Goal: Navigation & Orientation: Find specific page/section

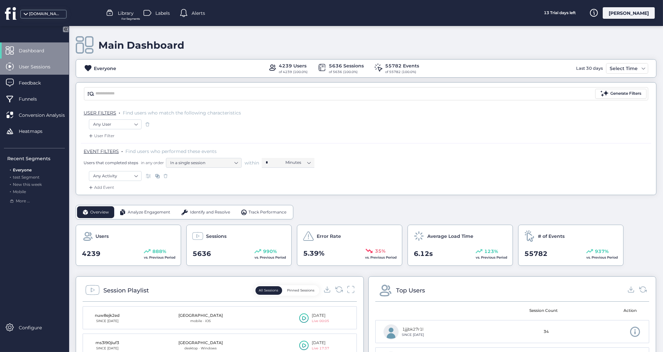
click at [40, 63] on div "User Sessions" at bounding box center [34, 67] width 69 height 16
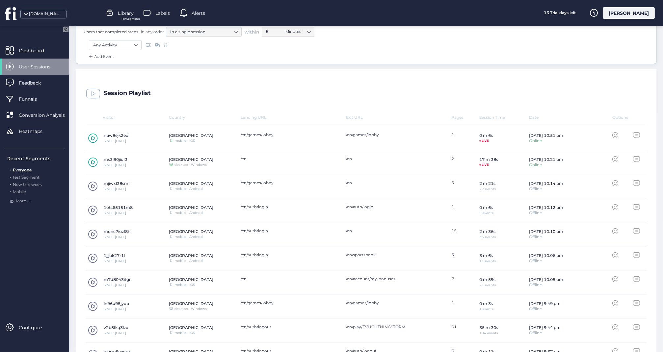
scroll to position [151, 0]
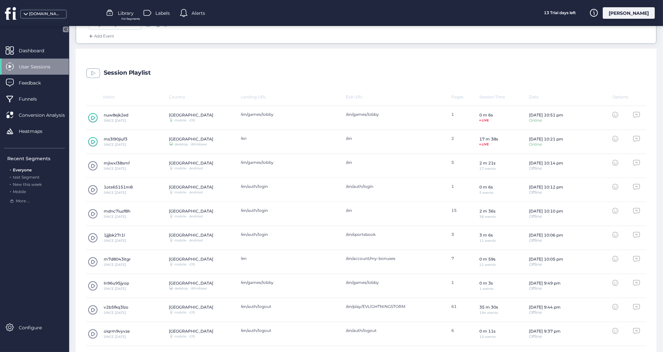
click at [93, 164] on span at bounding box center [93, 166] width 10 height 10
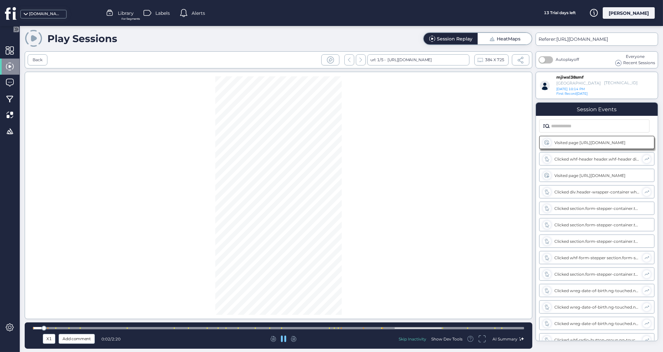
click at [317, 328] on div at bounding box center [278, 328] width 491 height 2
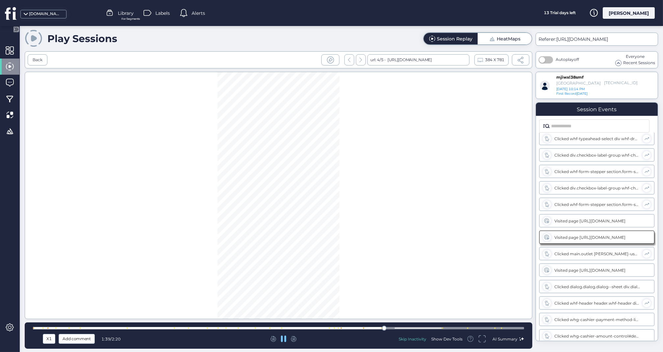
scroll to position [236, 0]
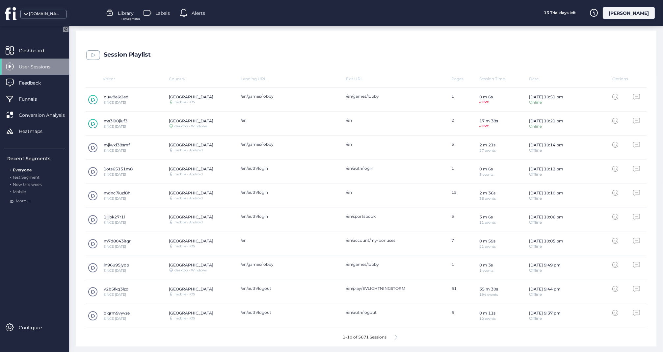
scroll to position [169, 0]
click at [93, 219] on span at bounding box center [93, 220] width 10 height 10
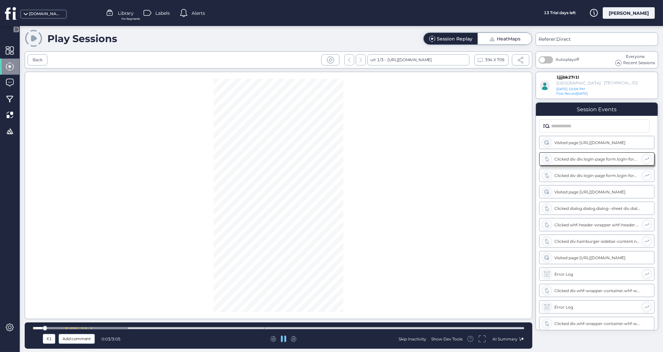
click at [102, 329] on div at bounding box center [278, 328] width 491 height 2
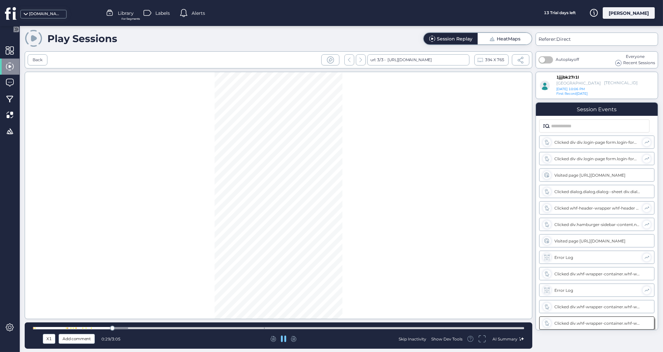
click at [70, 328] on div at bounding box center [278, 328] width 491 height 2
click at [56, 325] on div "X1 Add comment 0:15 / 3:05 Skip Inactivity Show Dev Tools AI Summary" at bounding box center [279, 336] width 508 height 26
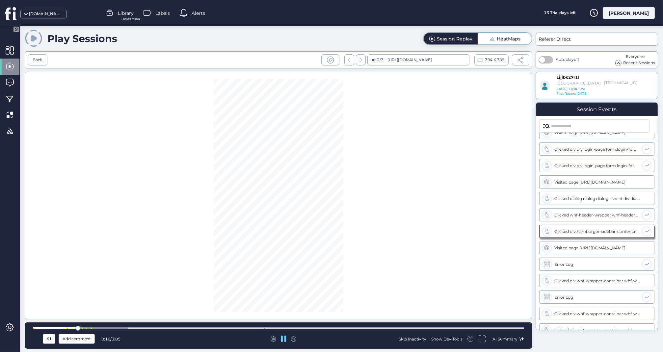
scroll to position [17, 0]
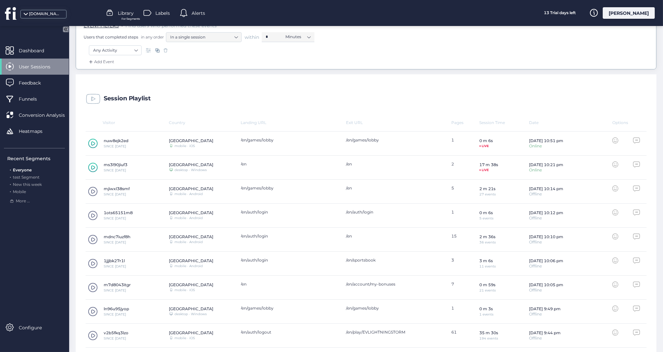
scroll to position [126, 0]
click at [93, 261] on span at bounding box center [93, 263] width 10 height 10
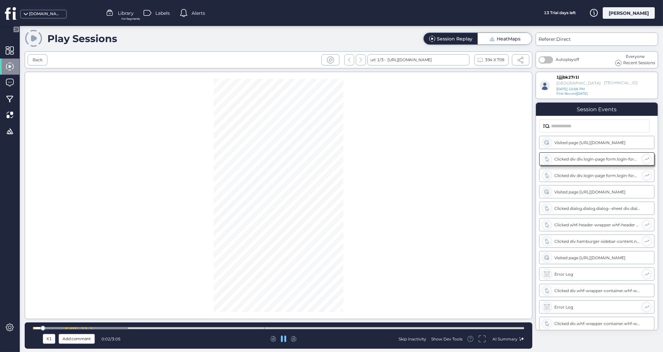
click at [84, 328] on div at bounding box center [278, 328] width 491 height 2
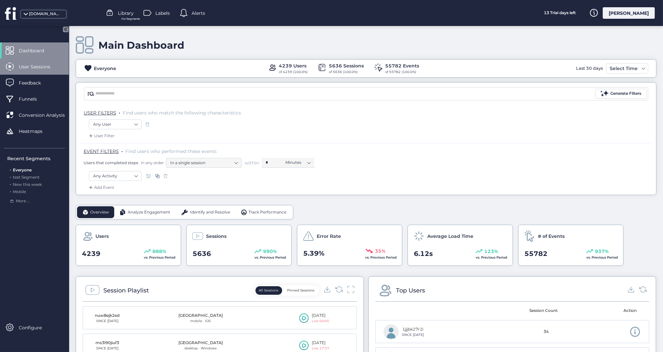
click at [37, 69] on span "User Sessions" at bounding box center [39, 66] width 41 height 7
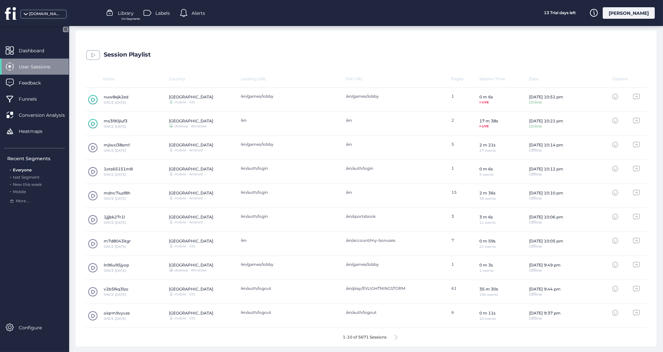
scroll to position [169, 0]
click at [89, 218] on span at bounding box center [93, 220] width 10 height 10
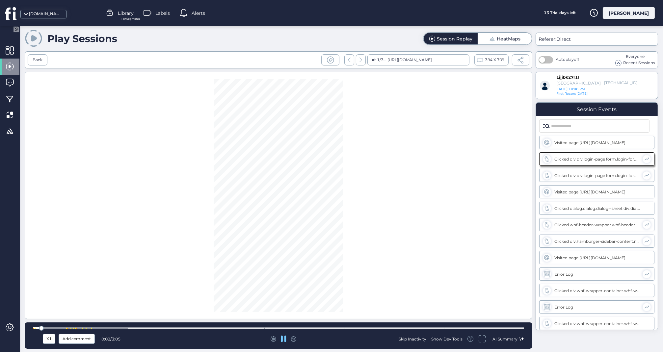
click at [85, 329] on div at bounding box center [278, 328] width 491 height 2
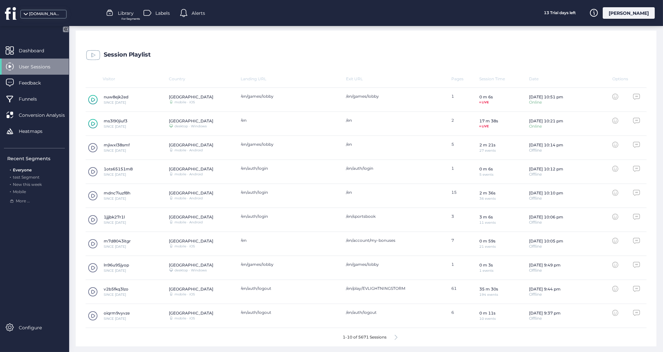
scroll to position [169, 0]
click at [396, 337] on icon at bounding box center [396, 337] width 3 height 5
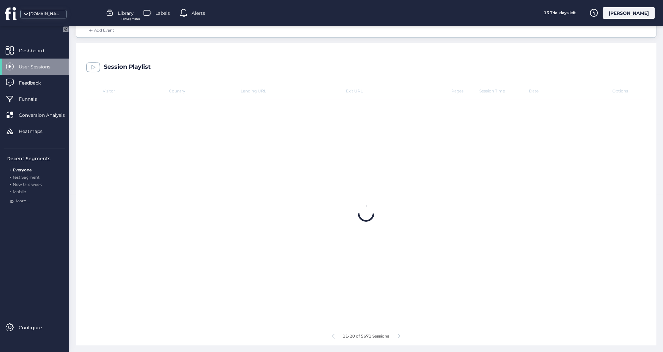
scroll to position [156, 0]
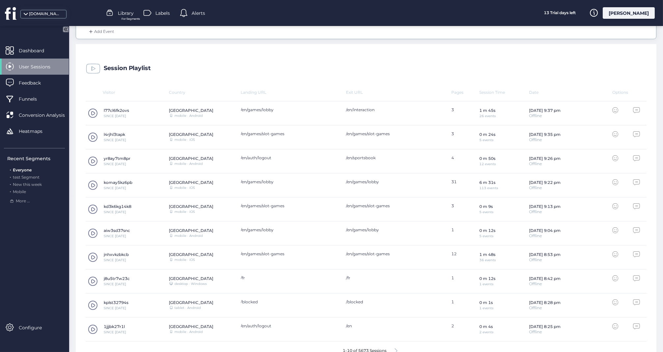
click at [92, 111] on span at bounding box center [93, 113] width 10 height 10
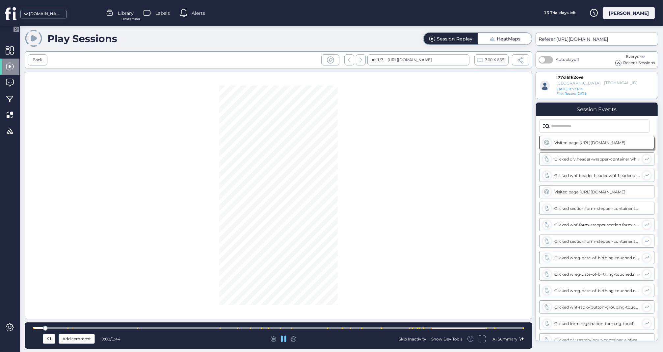
click at [209, 329] on div at bounding box center [278, 328] width 491 height 2
click at [285, 329] on div at bounding box center [278, 328] width 491 height 2
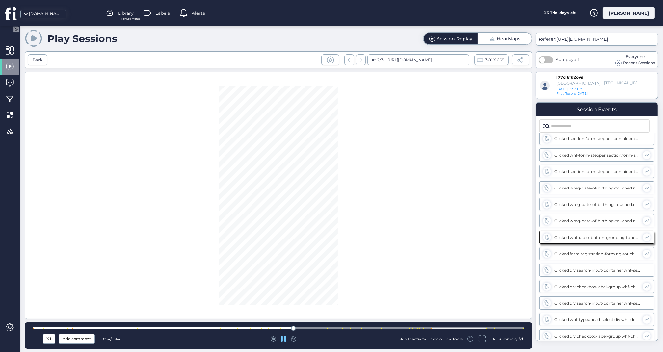
scroll to position [86, 0]
click at [317, 327] on div at bounding box center [278, 328] width 491 height 5
click at [333, 328] on div at bounding box center [278, 328] width 491 height 2
click at [371, 328] on div at bounding box center [278, 328] width 491 height 2
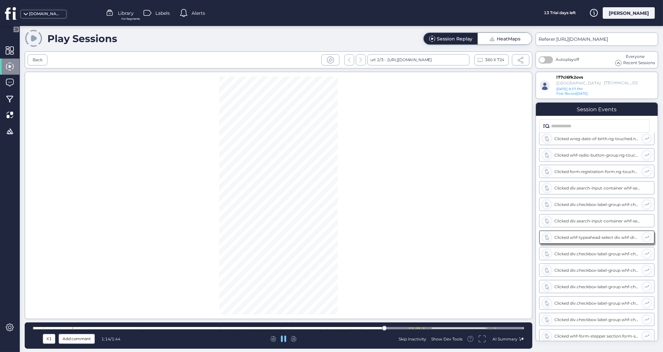
scroll to position [169, 0]
click at [402, 324] on div "X1 Add comment 1:14 / 1:44 Skip Inactivity Show Dev Tools AI Summary" at bounding box center [279, 336] width 508 height 26
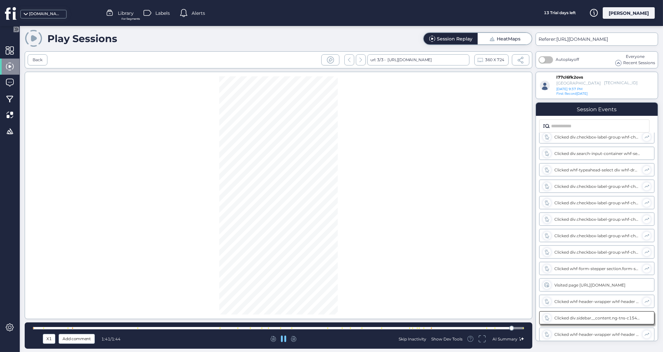
click at [283, 338] on icon at bounding box center [284, 339] width 6 height 7
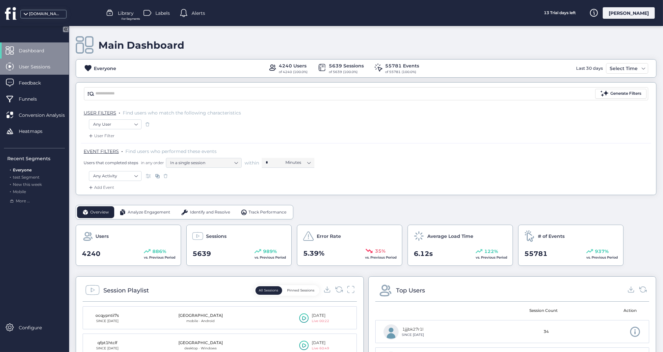
click at [41, 65] on span "User Sessions" at bounding box center [39, 66] width 41 height 7
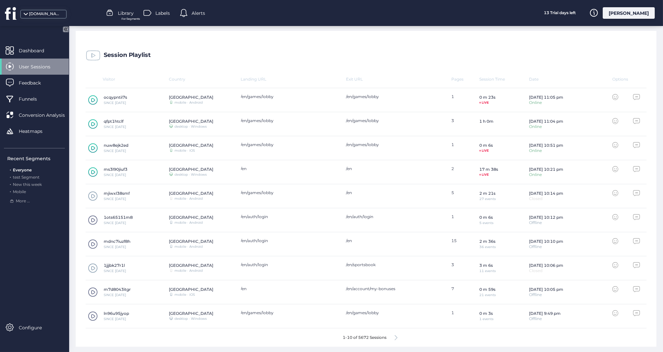
click at [397, 335] on icon at bounding box center [396, 337] width 3 height 5
click at [398, 335] on icon at bounding box center [399, 337] width 3 height 5
click at [95, 170] on span at bounding box center [93, 172] width 10 height 10
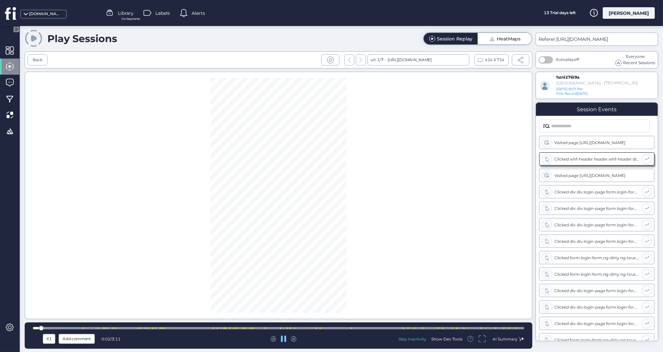
click at [390, 329] on div at bounding box center [278, 328] width 491 height 2
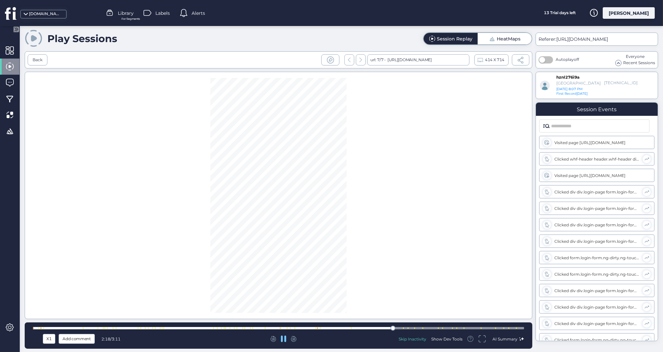
scroll to position [646, 0]
click at [430, 328] on div at bounding box center [278, 328] width 491 height 2
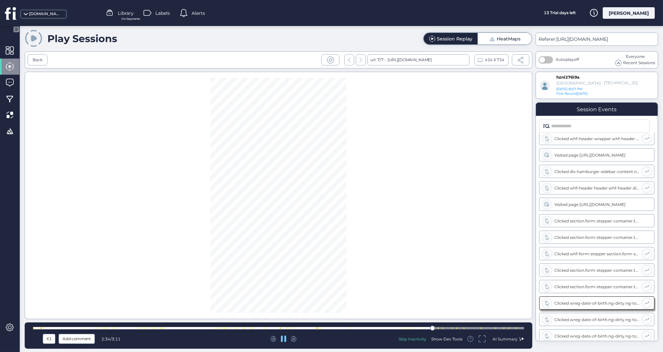
scroll to position [712, 0]
click at [449, 328] on div at bounding box center [278, 328] width 491 height 2
click at [471, 326] on div at bounding box center [278, 328] width 491 height 5
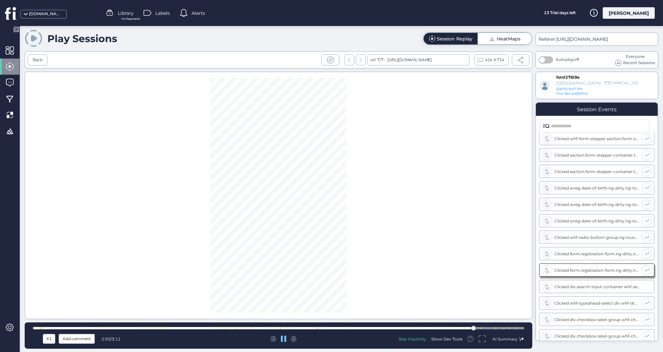
scroll to position [779, 0]
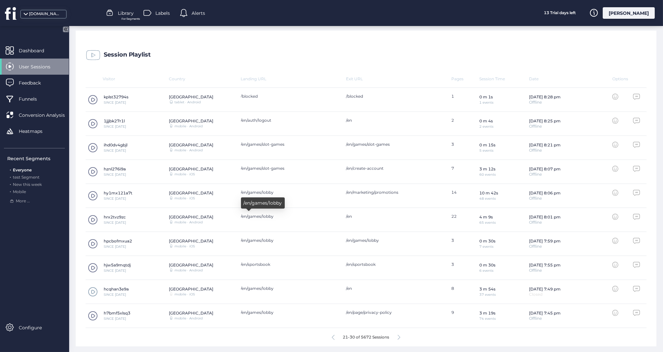
scroll to position [169, 0]
click at [91, 218] on span at bounding box center [93, 220] width 10 height 10
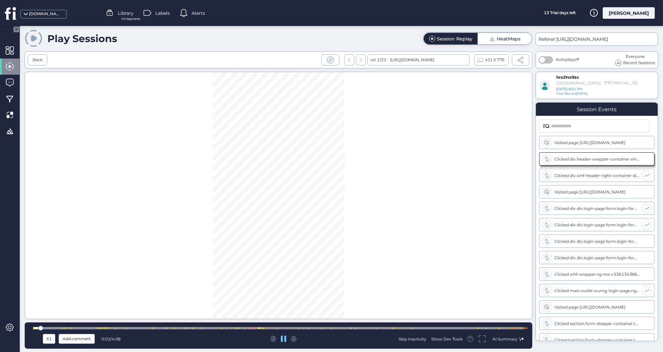
click at [290, 328] on div at bounding box center [278, 328] width 491 height 2
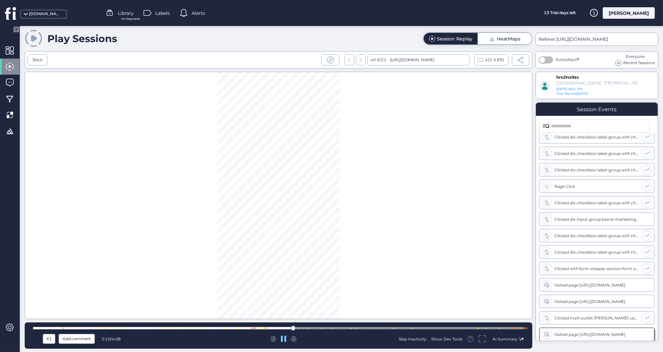
scroll to position [514, 0]
click at [272, 328] on div at bounding box center [278, 328] width 491 height 2
click at [282, 339] on icon at bounding box center [283, 339] width 5 height 7
drag, startPoint x: 247, startPoint y: 91, endPoint x: 229, endPoint y: 92, distance: 18.1
click at [229, 92] on div at bounding box center [279, 196] width 508 height 248
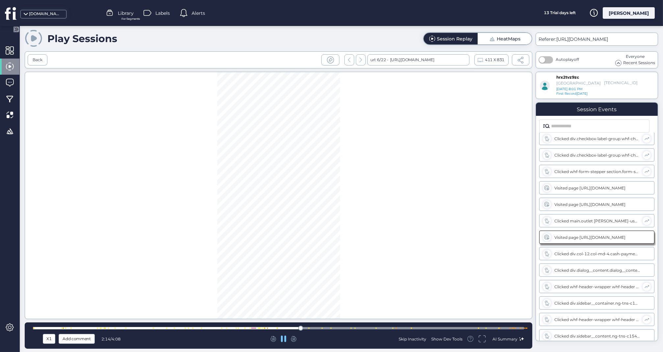
scroll to position [531, 0]
click at [298, 328] on div at bounding box center [298, 328] width 1 height 1
click at [385, 327] on div at bounding box center [278, 328] width 491 height 5
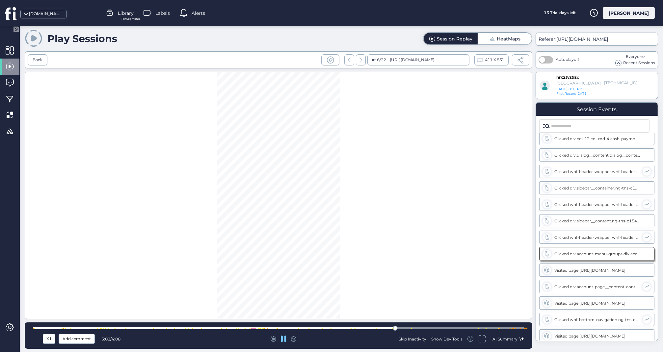
scroll to position [646, 0]
click at [468, 329] on div at bounding box center [278, 328] width 491 height 2
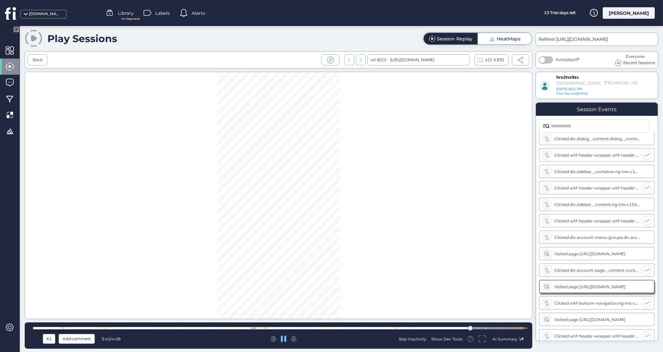
scroll to position [695, 0]
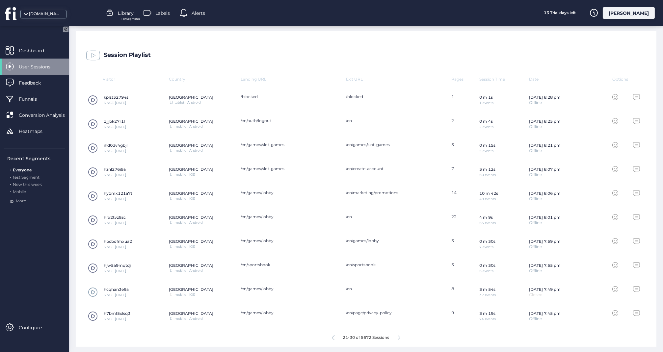
click at [95, 290] on span at bounding box center [93, 292] width 10 height 10
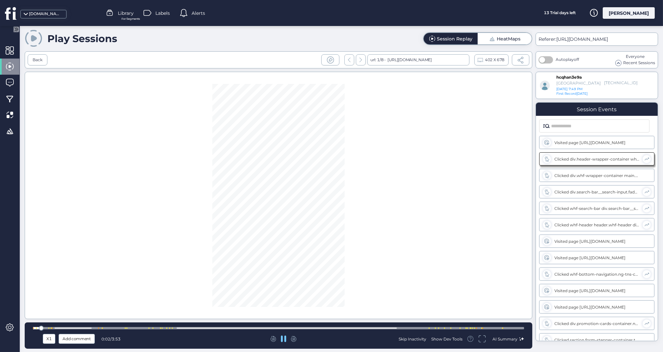
click at [422, 328] on div at bounding box center [278, 328] width 491 height 2
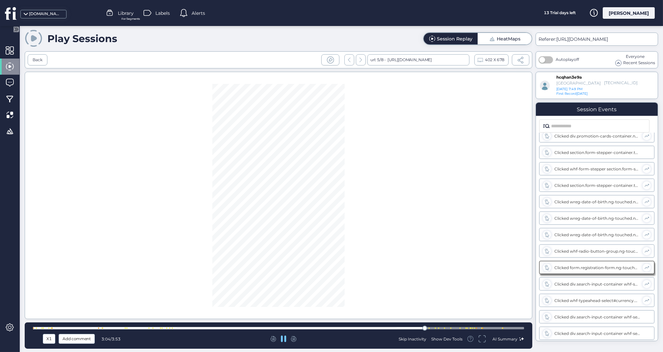
scroll to position [218, 0]
click at [453, 327] on div at bounding box center [278, 328] width 491 height 5
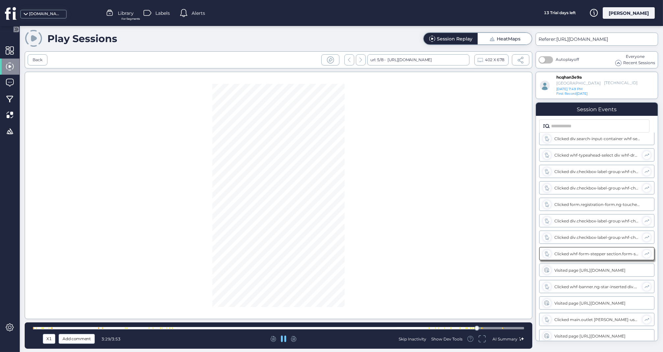
scroll to position [401, 0]
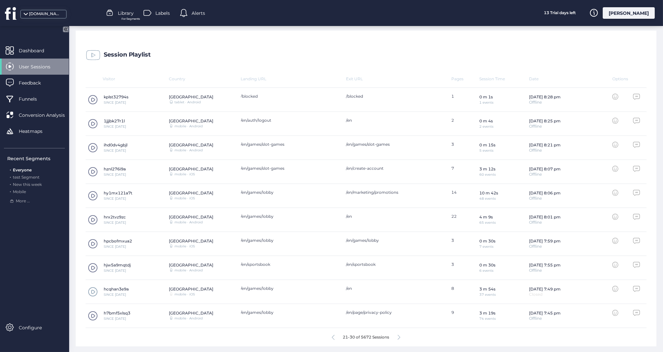
scroll to position [169, 0]
click at [91, 317] on span at bounding box center [93, 316] width 10 height 10
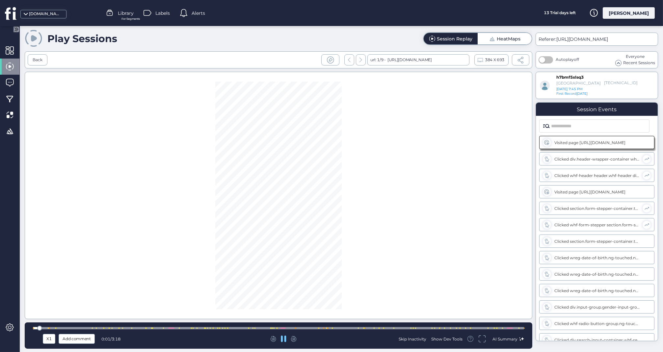
click at [512, 331] on div at bounding box center [278, 328] width 491 height 5
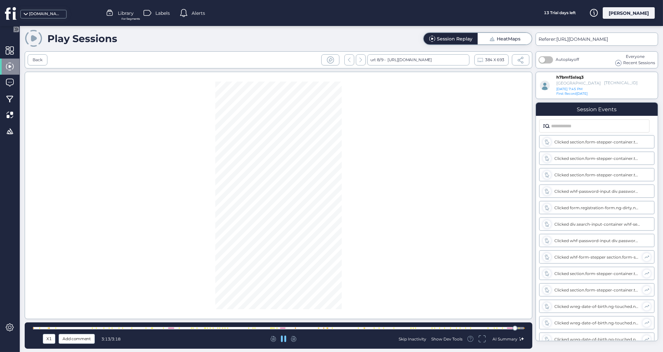
scroll to position [1059, 0]
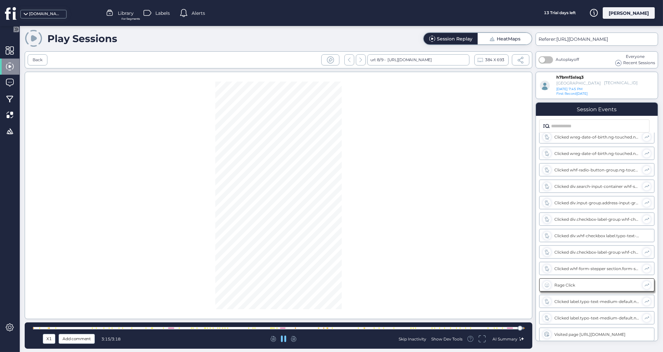
click at [494, 330] on div at bounding box center [278, 328] width 491 height 2
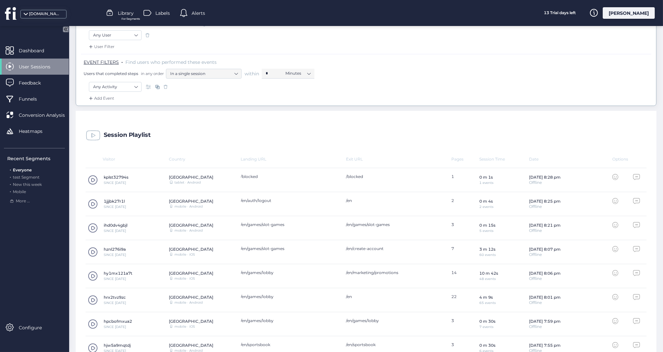
scroll to position [93, 0]
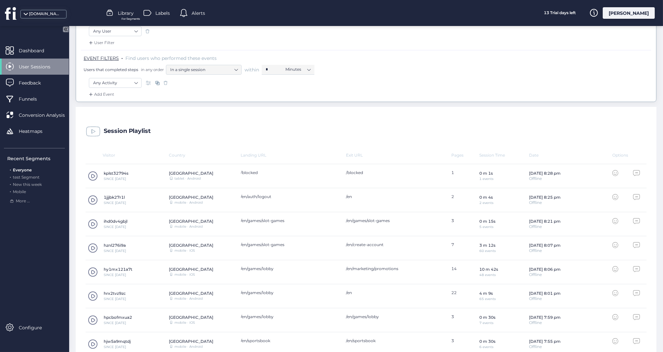
click at [95, 223] on span at bounding box center [93, 224] width 10 height 10
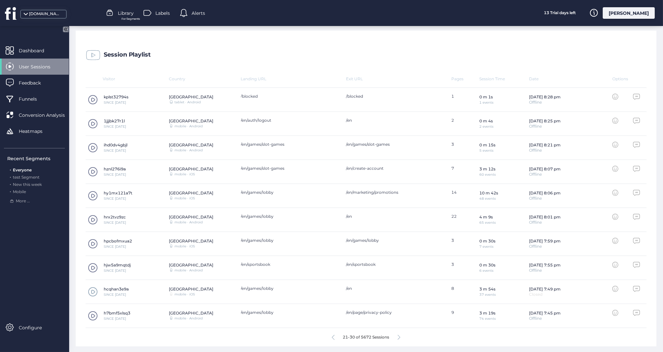
scroll to position [169, 0]
click at [398, 337] on icon at bounding box center [399, 337] width 3 height 5
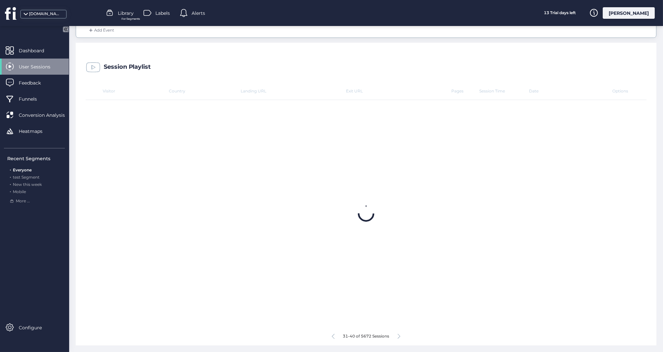
scroll to position [156, 0]
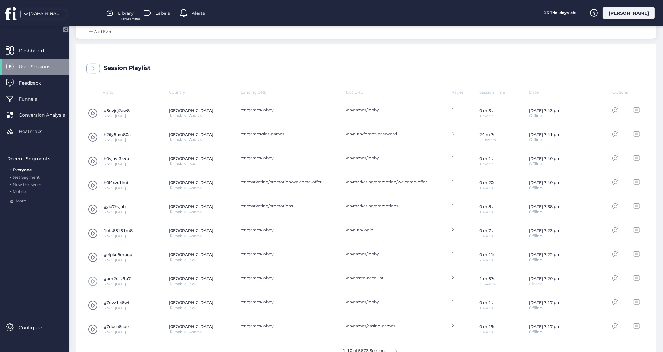
click at [93, 279] on span at bounding box center [93, 282] width 10 height 10
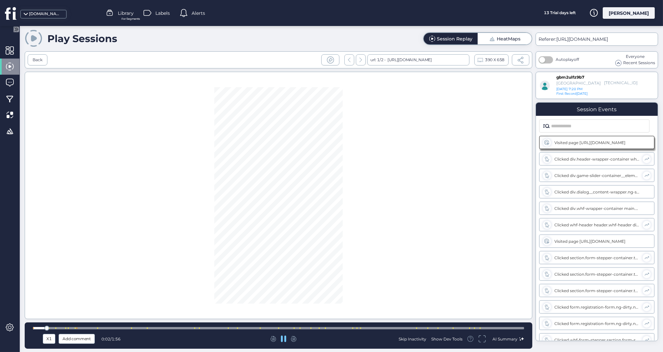
click at [407, 330] on div at bounding box center [278, 328] width 491 height 2
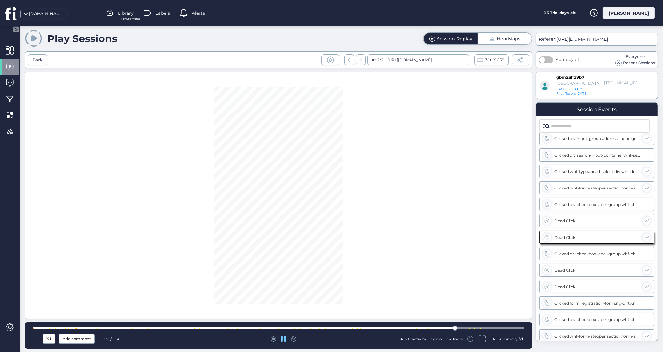
scroll to position [368, 0]
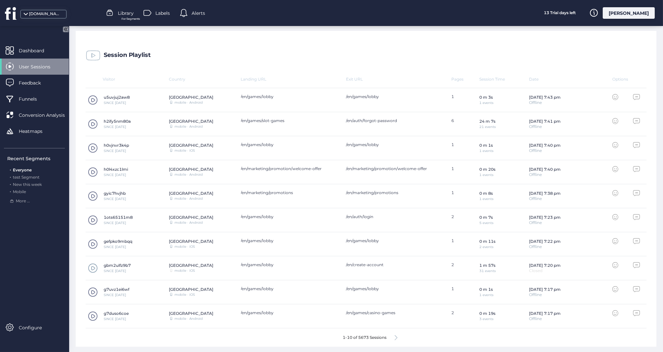
click at [395, 334] on div "1-10 of 5673 Sessions" at bounding box center [366, 338] width 561 height 18
click at [397, 337] on icon at bounding box center [396, 337] width 3 height 5
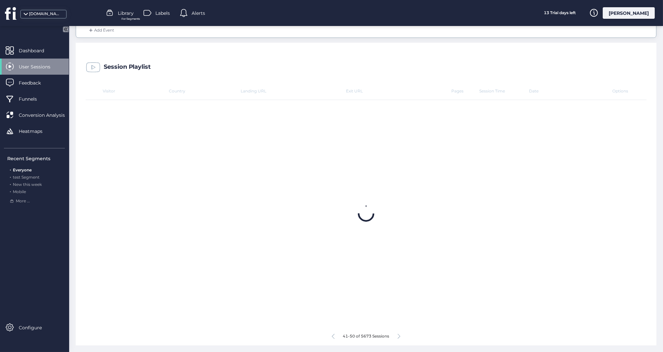
scroll to position [156, 0]
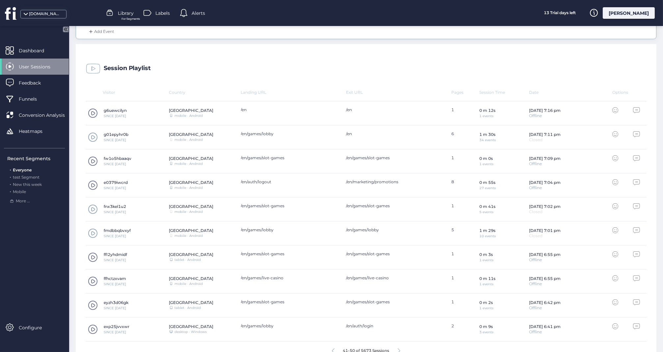
click at [92, 135] on span at bounding box center [93, 137] width 10 height 10
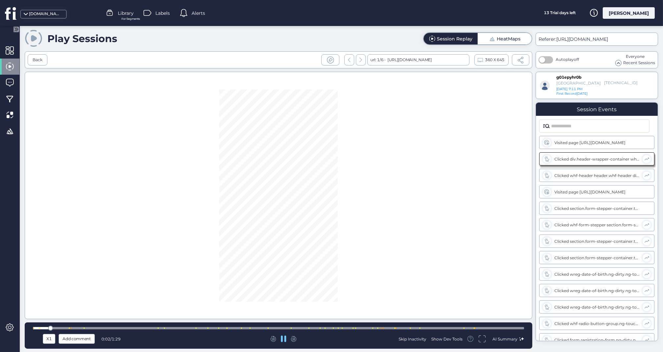
click at [346, 328] on div at bounding box center [278, 328] width 491 height 2
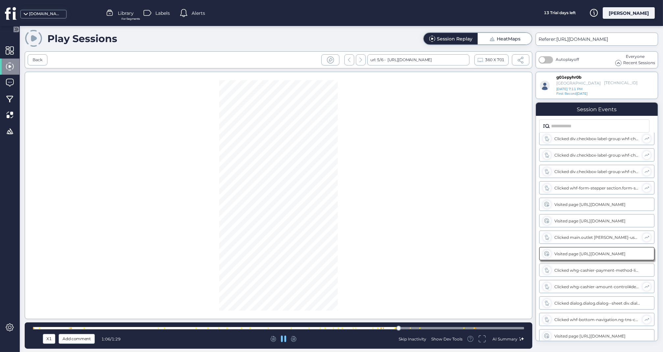
scroll to position [368, 0]
